Goal: Transaction & Acquisition: Purchase product/service

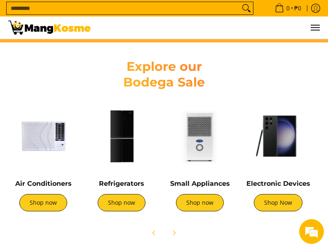
scroll to position [412, 0]
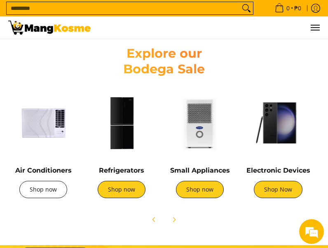
click at [42, 187] on link "Shop now" at bounding box center [43, 189] width 48 height 17
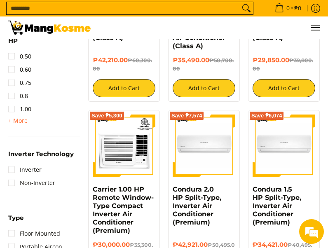
scroll to position [247, 0]
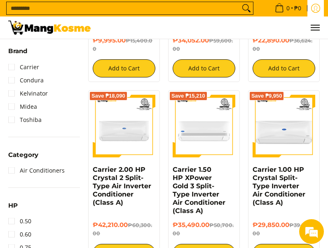
click at [318, 12] on icon "Log in" at bounding box center [315, 8] width 9 height 9
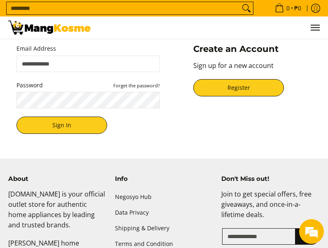
scroll to position [82, 0]
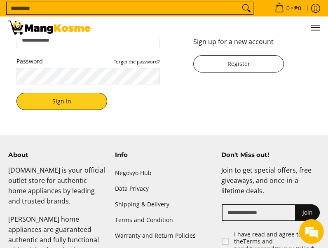
click at [229, 63] on link "Register" at bounding box center [238, 63] width 91 height 17
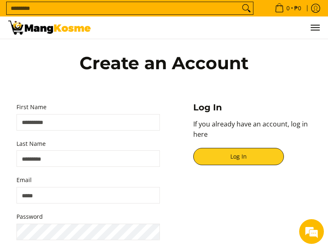
click at [92, 125] on input "First Name" at bounding box center [87, 122] width 143 height 16
type input "***"
click at [86, 153] on input "Last Name" at bounding box center [87, 158] width 143 height 16
click at [44, 160] on input "****" at bounding box center [87, 158] width 143 height 16
type input "****"
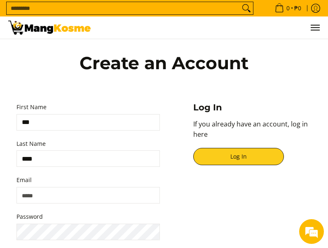
click at [76, 196] on input "Email" at bounding box center [87, 195] width 143 height 16
click at [33, 194] on input "Email" at bounding box center [87, 195] width 143 height 16
drag, startPoint x: 67, startPoint y: 196, endPoint x: -42, endPoint y: 177, distance: 110.5
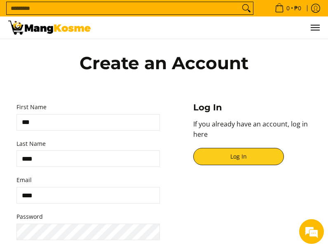
paste input "**********"
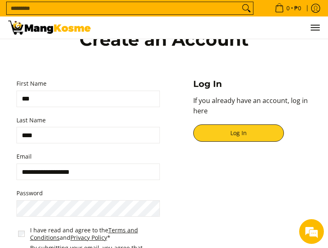
scroll to position [41, 0]
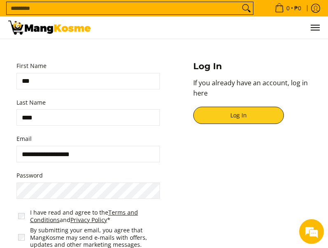
type input "**********"
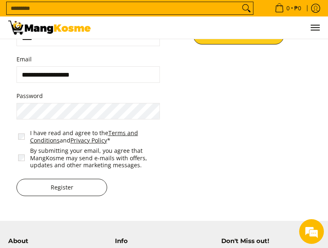
scroll to position [124, 0]
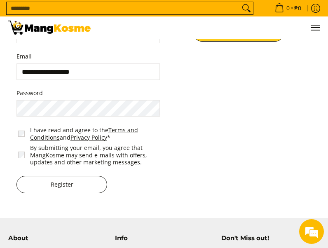
click at [66, 187] on button "Register" at bounding box center [61, 184] width 91 height 17
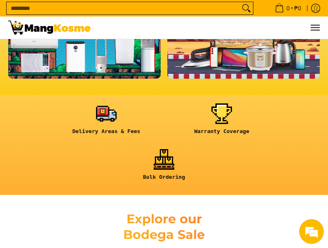
scroll to position [247, 0]
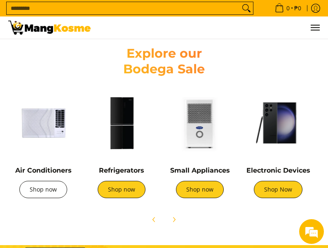
scroll to position [0, 100]
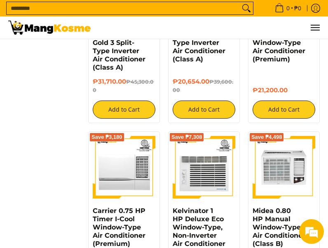
scroll to position [745, 0]
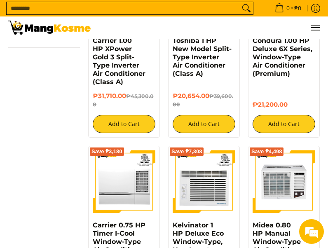
click at [53, 114] on div "**********" at bounding box center [164, 144] width 320 height 1540
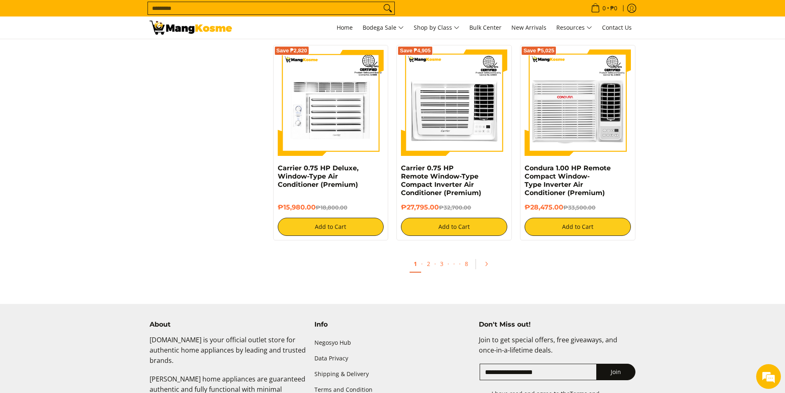
scroll to position [1526, 0]
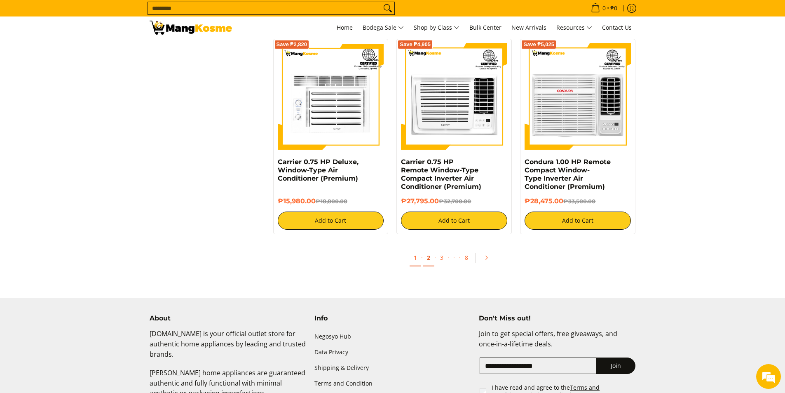
click at [328, 248] on link "2" at bounding box center [429, 257] width 12 height 17
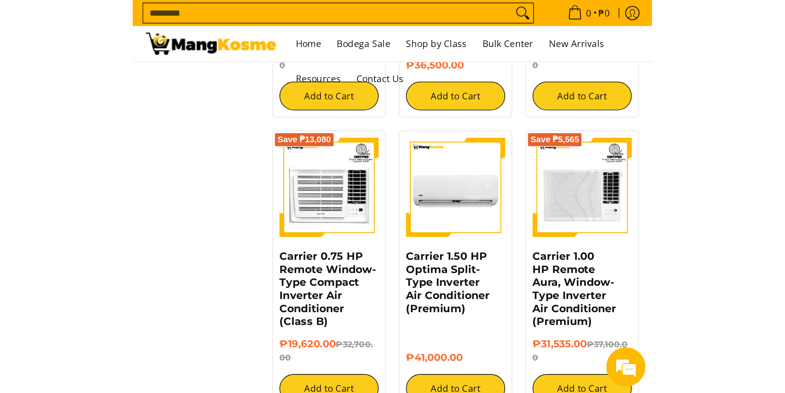
scroll to position [906, 0]
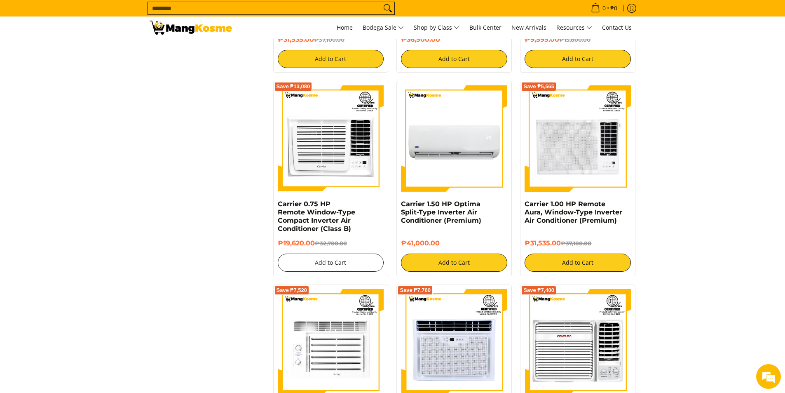
click at [340, 260] on button "Add to Cart" at bounding box center [331, 262] width 106 height 18
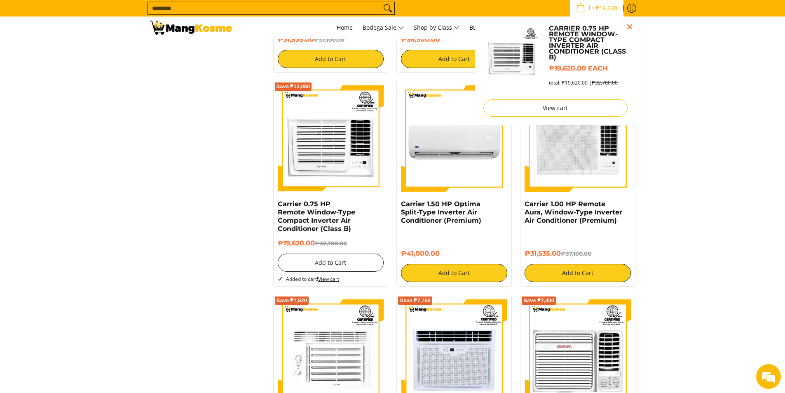
scroll to position [884, 0]
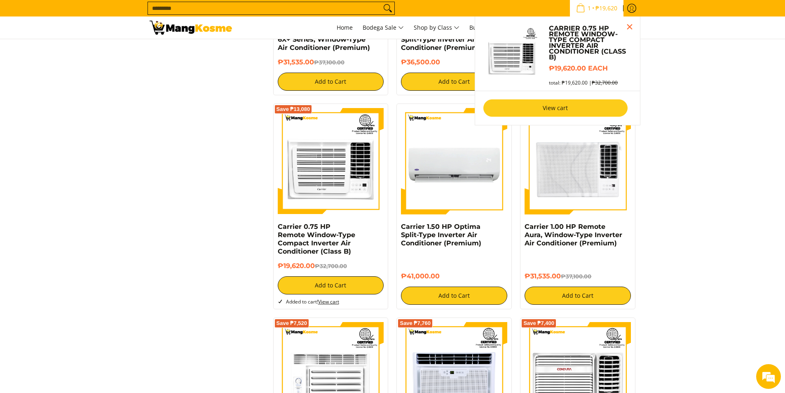
click at [549, 108] on link "View cart" at bounding box center [555, 107] width 144 height 17
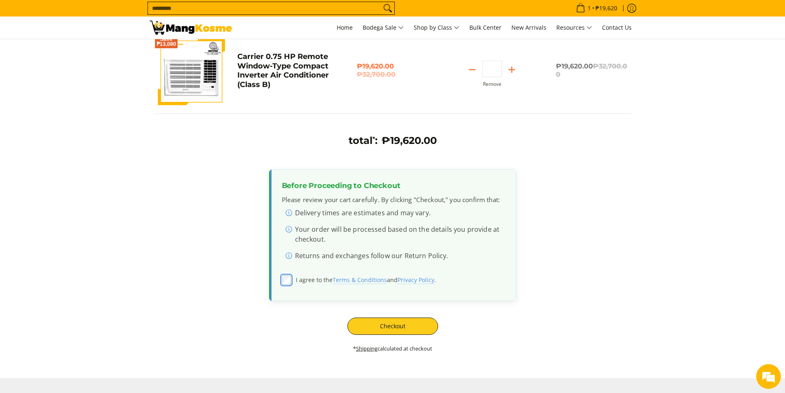
scroll to position [124, 0]
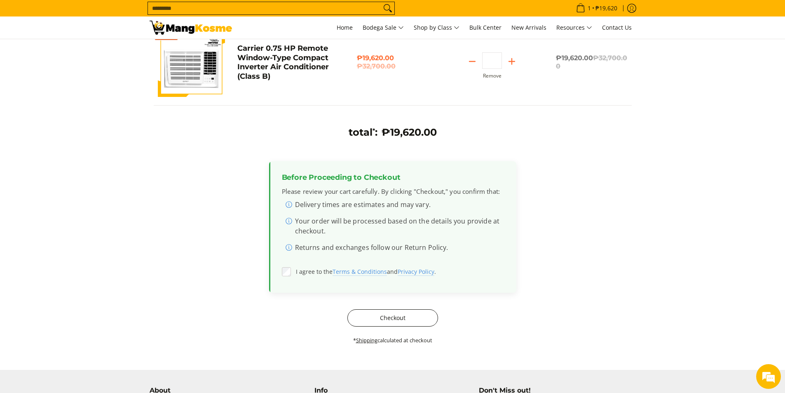
click at [398, 319] on button "Checkout" at bounding box center [392, 317] width 91 height 17
